Goal: Connect with others: Connect with others

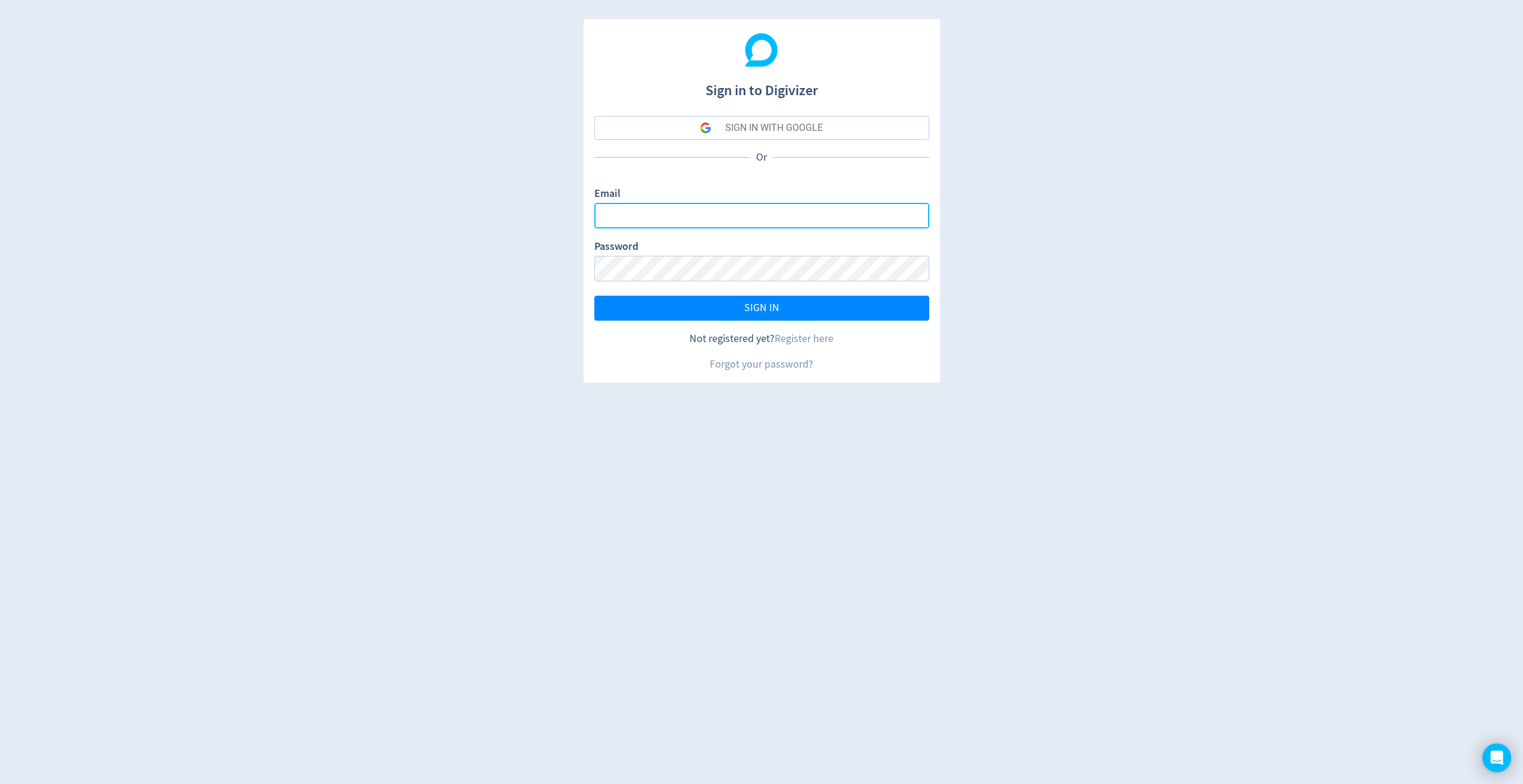
click at [878, 221] on input "Email" at bounding box center [762, 215] width 335 height 26
click at [879, 220] on input "Email" at bounding box center [762, 215] width 335 height 26
click at [964, 227] on div "Sign in to Digivizer SIGN IN WITH GOOGLE Or Email Password SIGN IN Not register…" at bounding box center [761, 392] width 1523 height 784
click at [918, 220] on input "Email" at bounding box center [762, 215] width 335 height 26
type input "[PERSON_NAME][EMAIL_ADDRESS][PERSON_NAME][DOMAIN_NAME]"
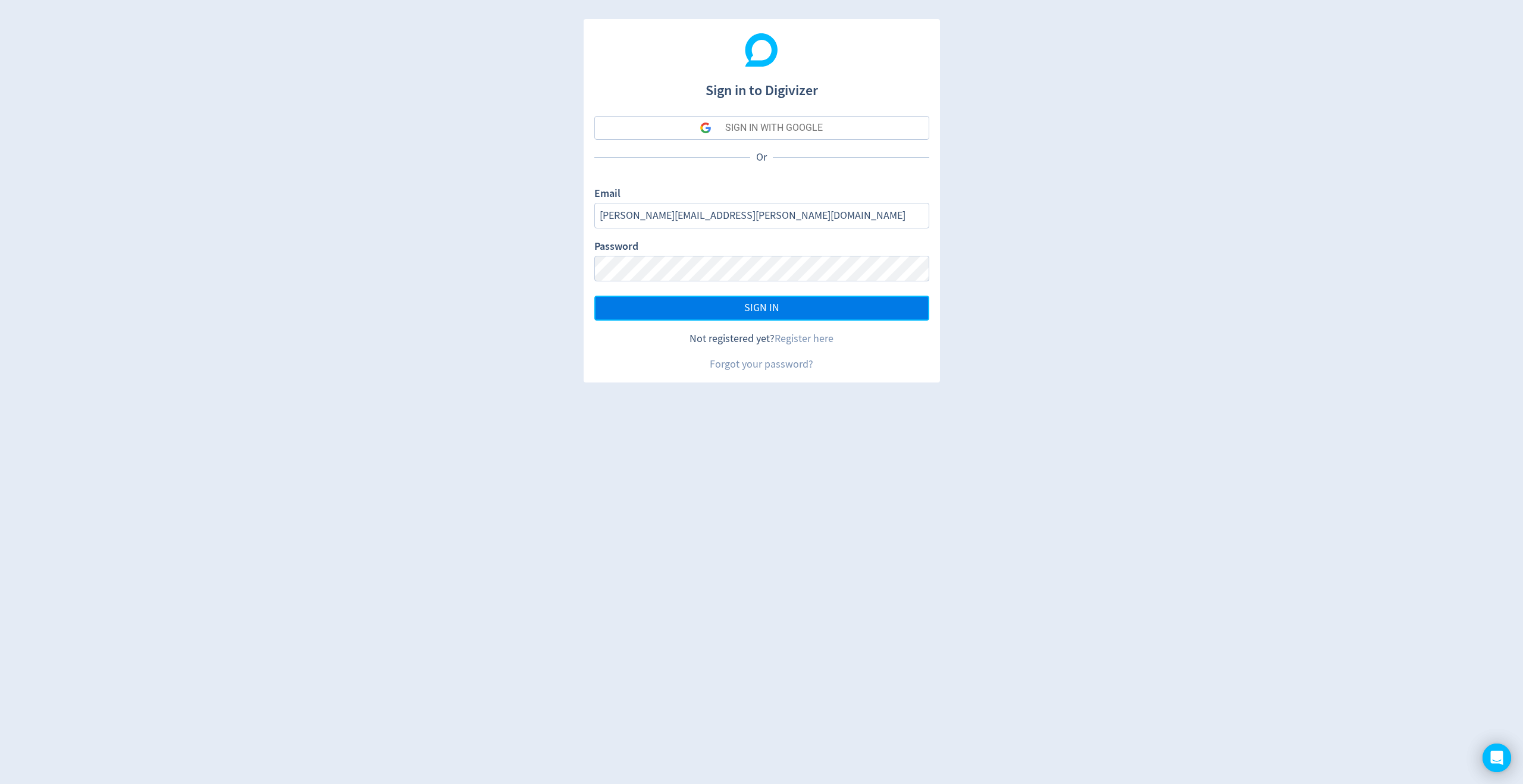
click at [872, 306] on button "SIGN IN" at bounding box center [762, 308] width 335 height 25
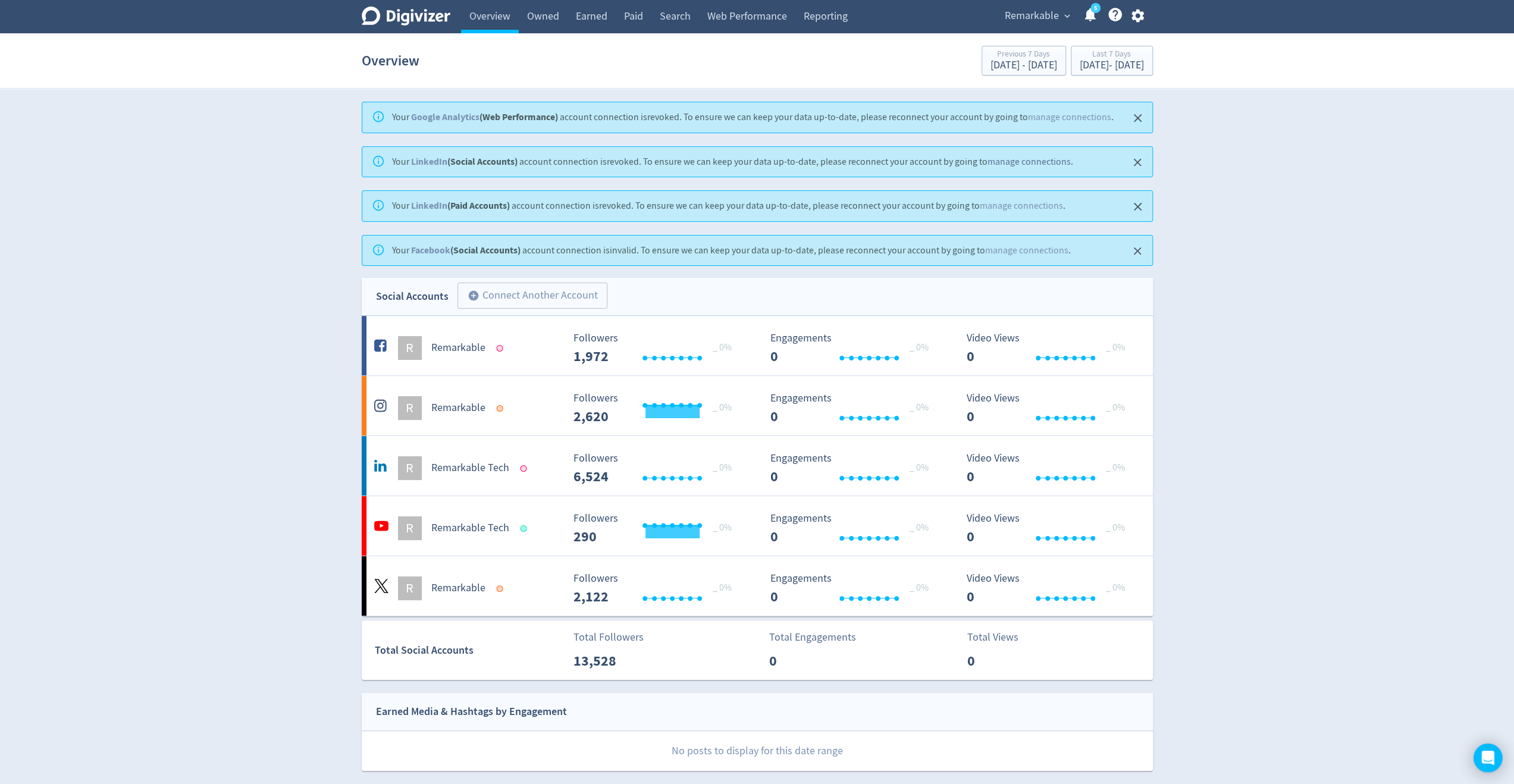
click at [1054, 159] on link "manage connections" at bounding box center [1029, 162] width 83 height 12
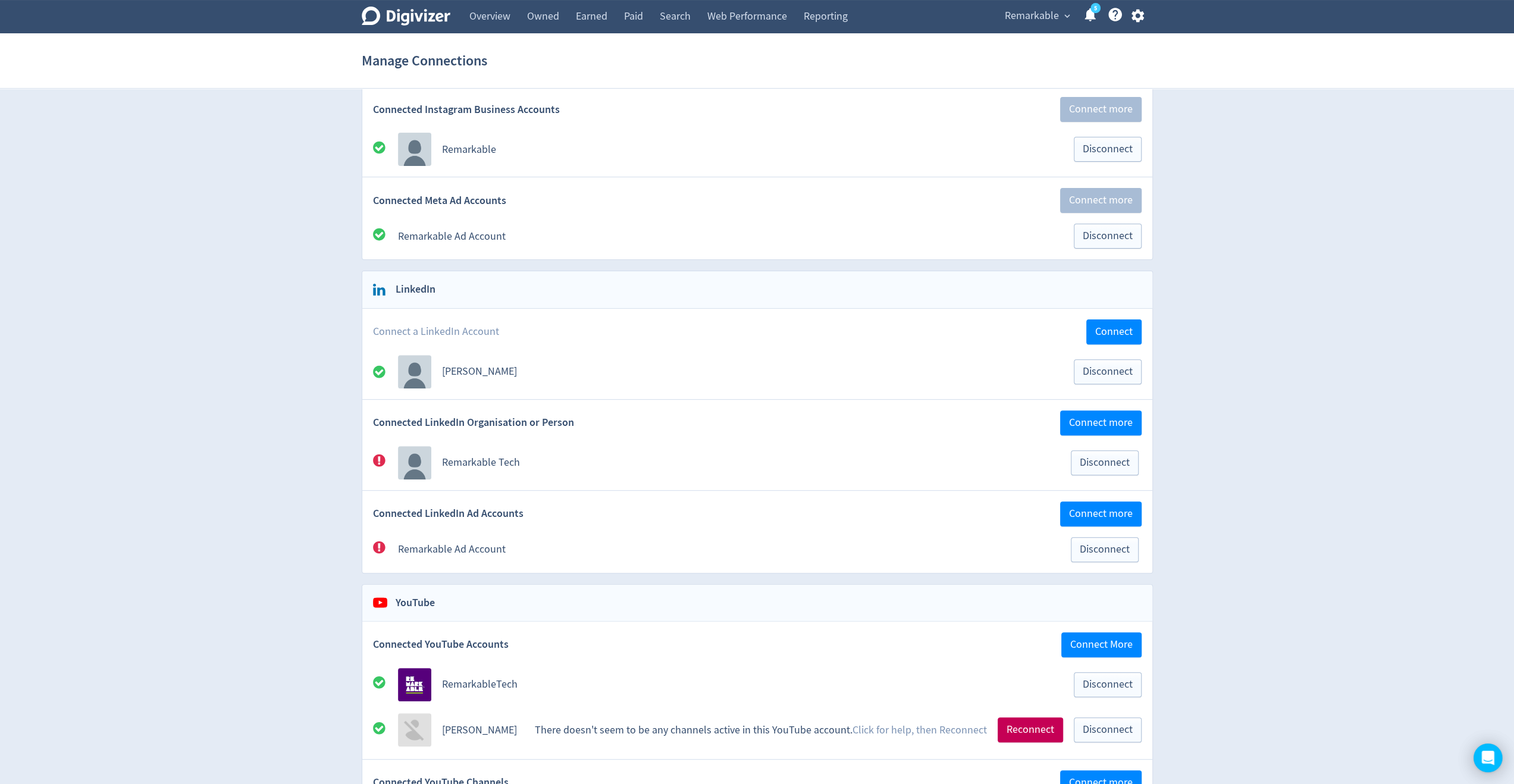
scroll to position [237, 0]
click at [1102, 417] on span "Connect more" at bounding box center [1101, 422] width 64 height 11
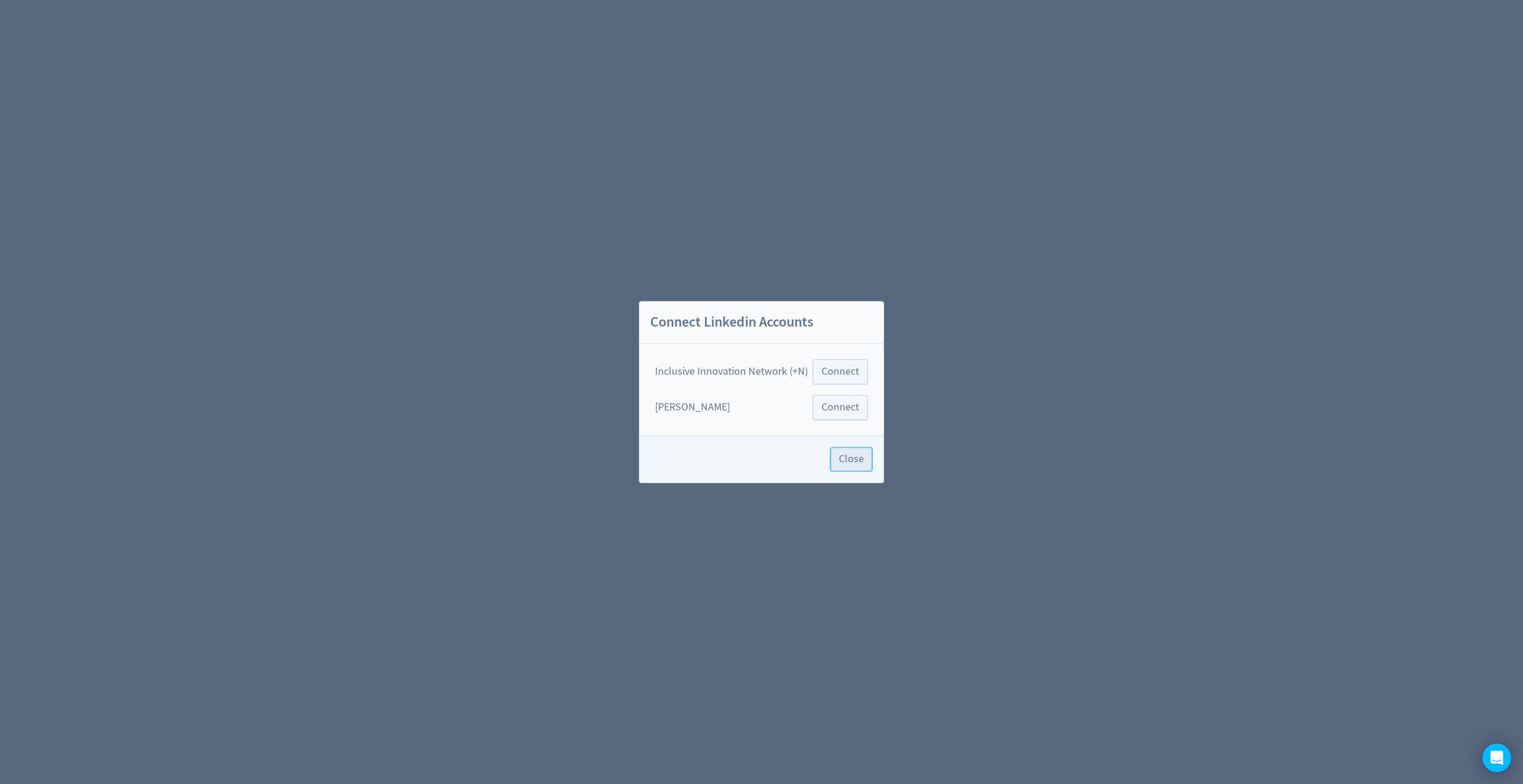
click at [863, 460] on span "Close" at bounding box center [851, 459] width 25 height 11
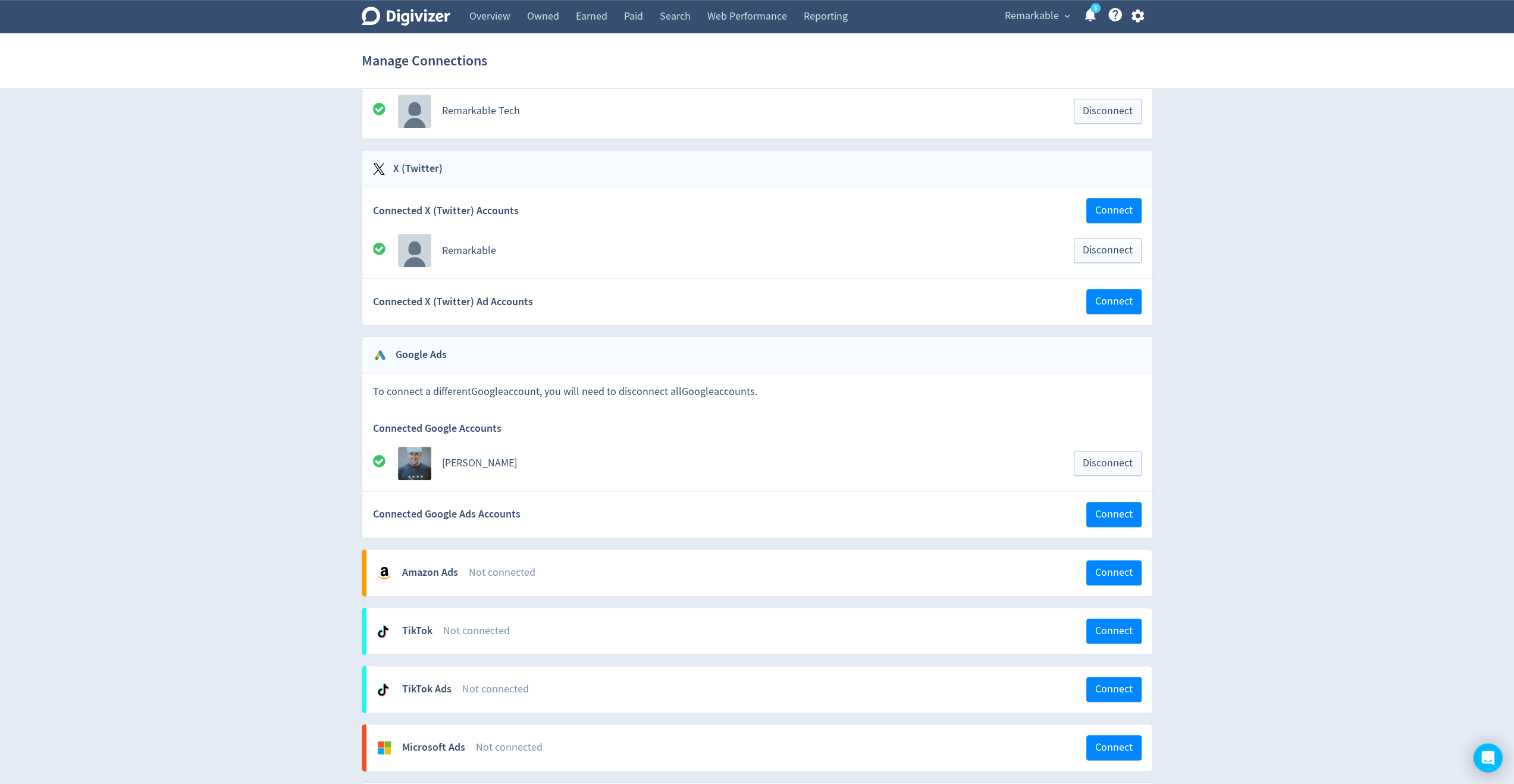
scroll to position [949, 0]
drag, startPoint x: 872, startPoint y: 450, endPoint x: 295, endPoint y: 387, distance: 580.4
click at [295, 387] on div "Digivizer Logo [PERSON_NAME] Logo Overview Owned Earned Paid Search Web Perform…" at bounding box center [757, 133] width 1514 height 2164
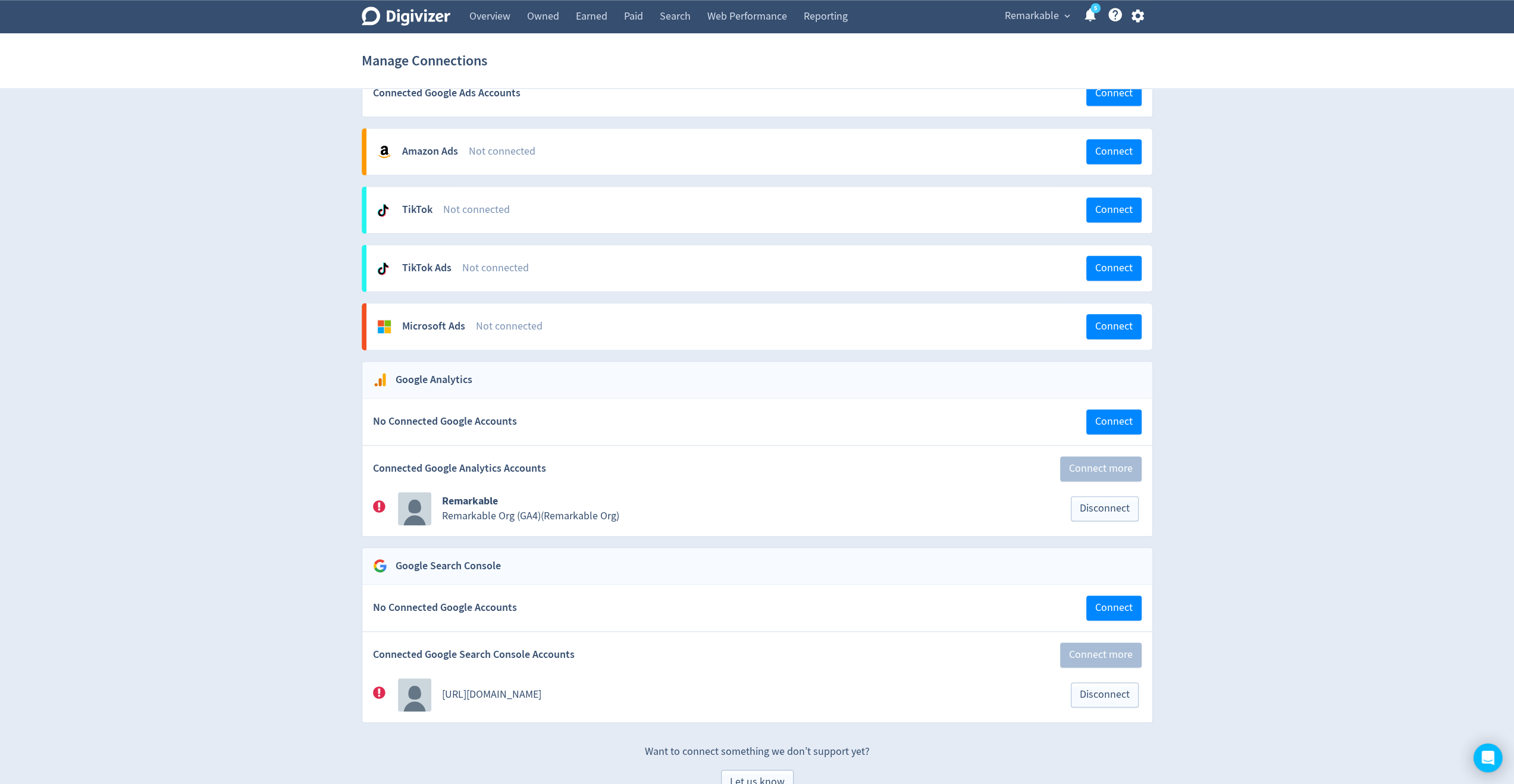
scroll to position [1382, 0]
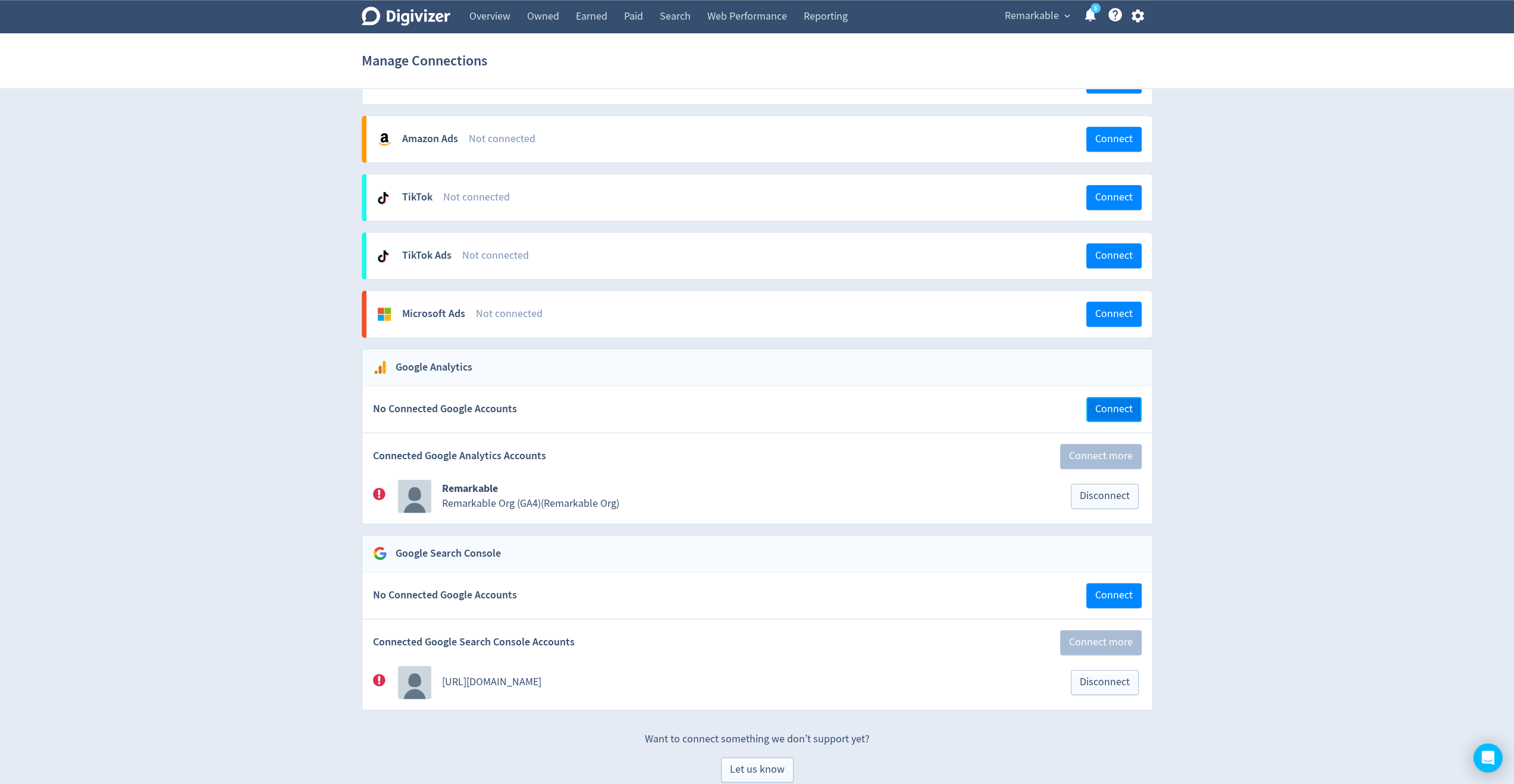
click at [1102, 404] on span "Connect" at bounding box center [1114, 409] width 37 height 11
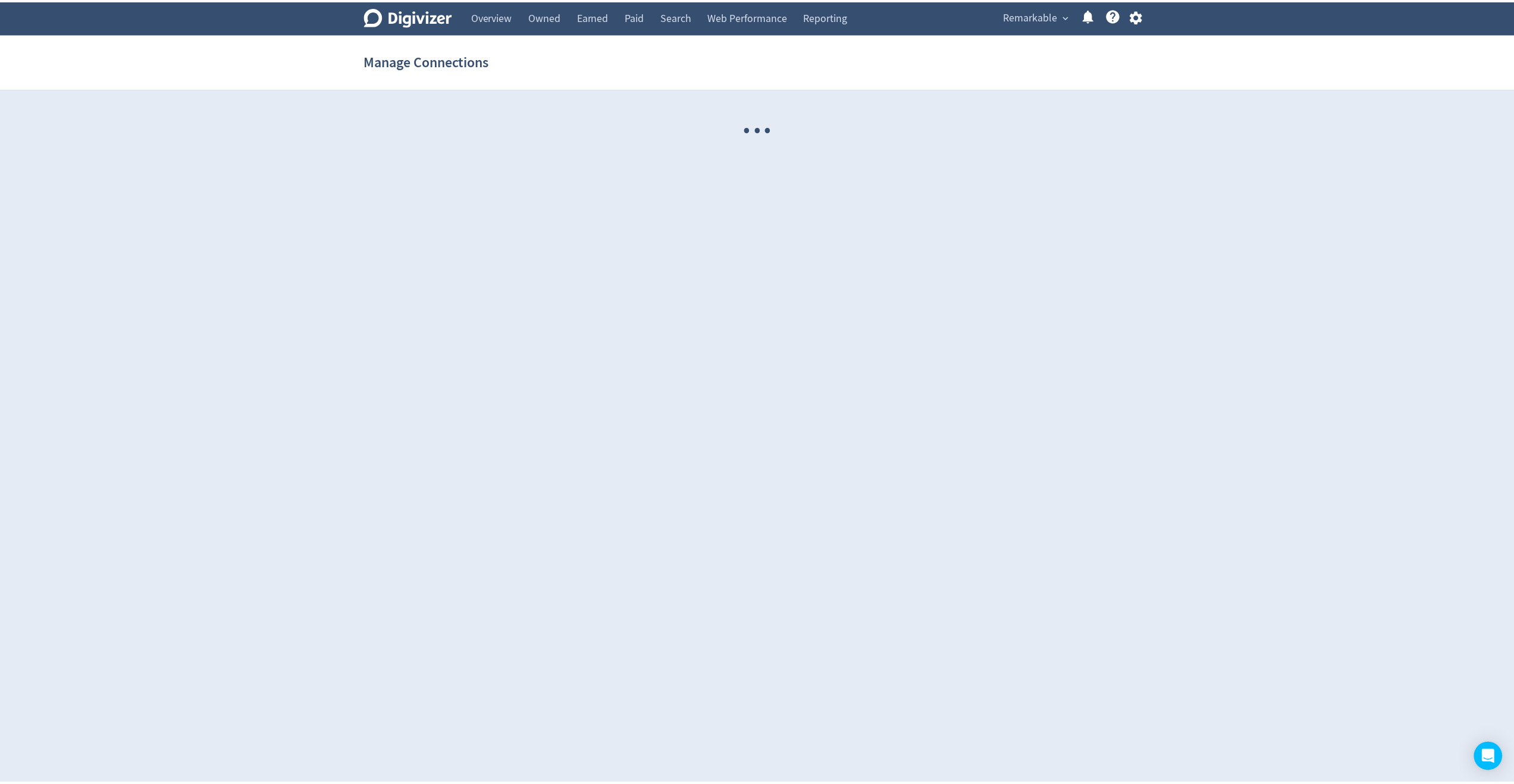
scroll to position [1382, 0]
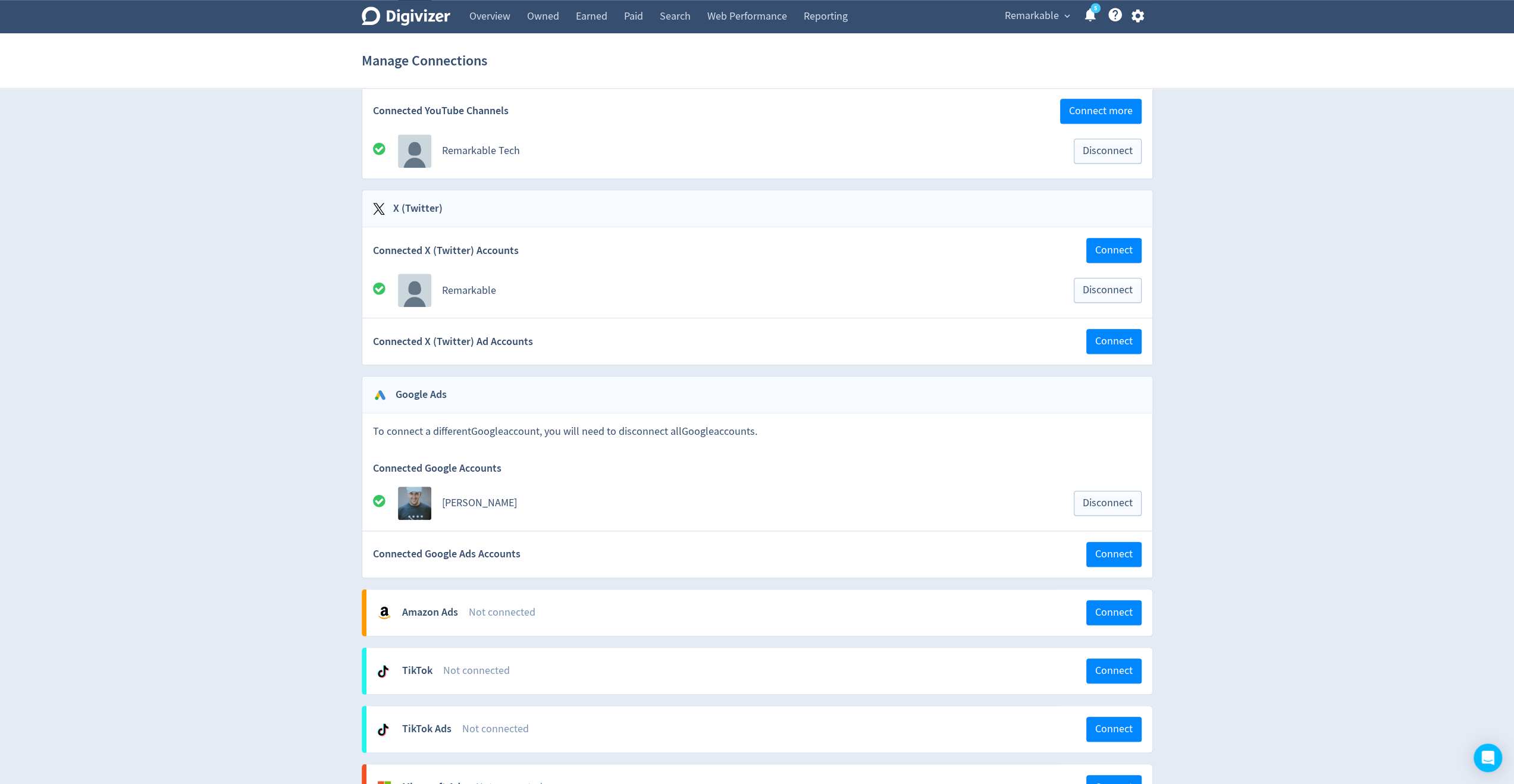
scroll to position [907, 0]
